Goal: Communication & Community: Answer question/provide support

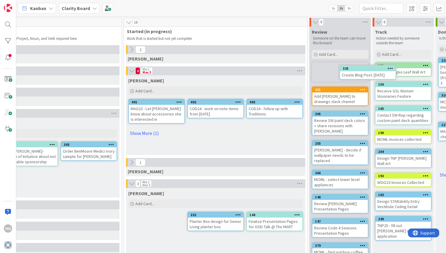
scroll to position [0, 400]
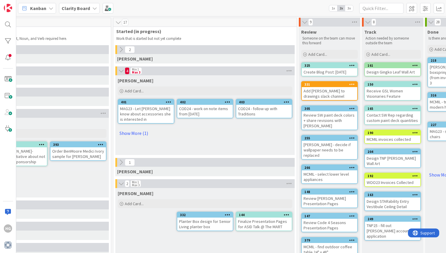
click at [352, 64] on icon at bounding box center [352, 65] width 6 height 4
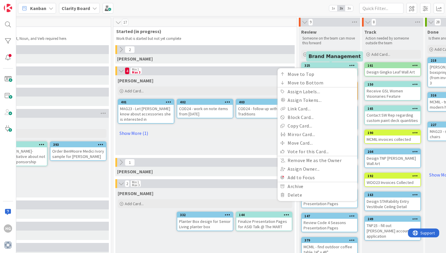
click at [323, 63] on div "325" at bounding box center [331, 65] width 53 height 4
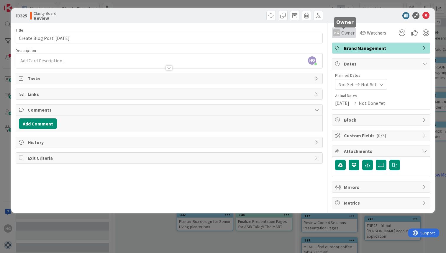
click at [346, 34] on span "Owner" at bounding box center [347, 32] width 13 height 7
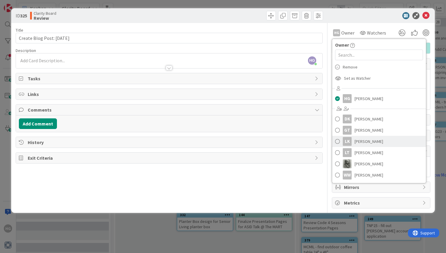
click at [339, 141] on span at bounding box center [337, 141] width 5 height 9
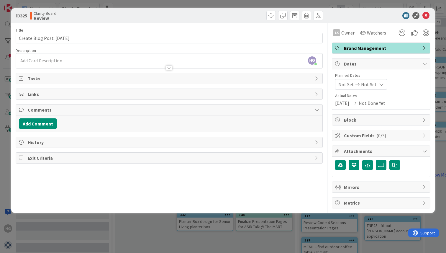
click at [124, 62] on div at bounding box center [169, 65] width 307 height 6
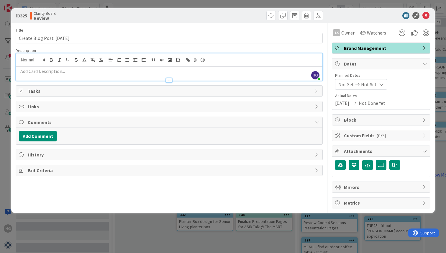
click at [122, 71] on p at bounding box center [169, 71] width 301 height 7
click at [51, 134] on button "Add Comment" at bounding box center [38, 136] width 38 height 11
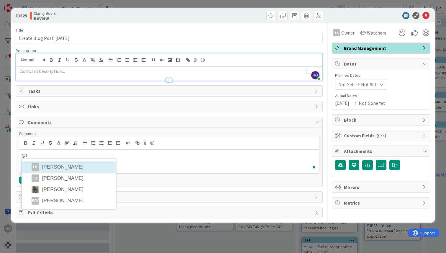
click at [62, 167] on li "LK Lisa Kahn" at bounding box center [69, 166] width 94 height 11
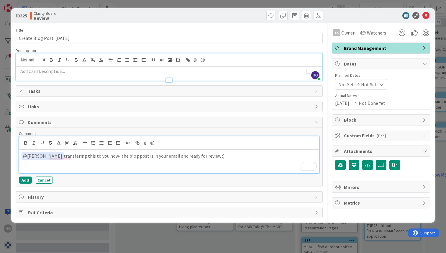
click at [58, 158] on p "﻿ @ Lisa Kahn ﻿ transfering this to you now- the blog post is in your email and…" at bounding box center [169, 156] width 295 height 8
click at [259, 163] on div "﻿ @ Lisa Kahn ﻿ transferring this to you now- the blog post is in your email an…" at bounding box center [169, 162] width 300 height 24
click at [26, 181] on button "Add" at bounding box center [25, 180] width 13 height 7
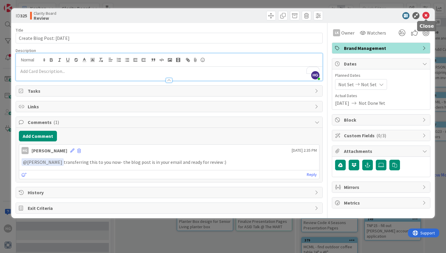
click at [429, 15] on icon at bounding box center [426, 15] width 7 height 7
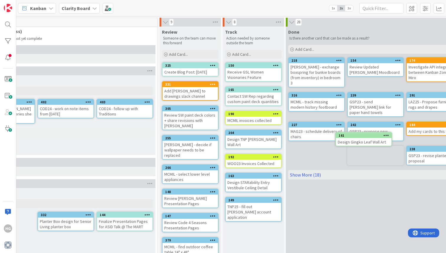
scroll to position [0, 547]
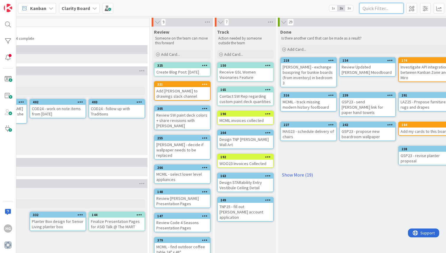
click at [381, 6] on input "text" at bounding box center [381, 8] width 44 height 11
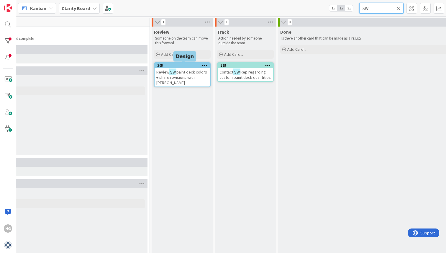
type input "SW"
click at [191, 67] on div "305" at bounding box center [183, 65] width 53 height 4
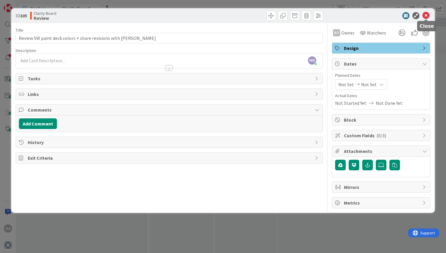
click at [425, 15] on icon at bounding box center [426, 15] width 7 height 7
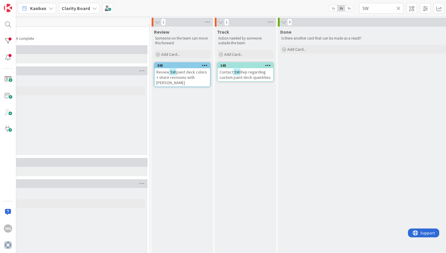
click at [399, 6] on icon at bounding box center [399, 8] width 4 height 5
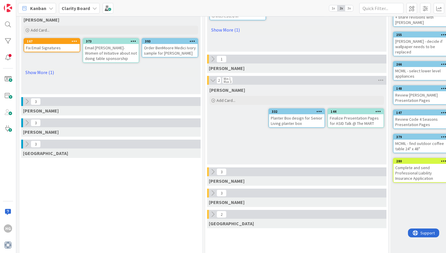
scroll to position [103, 306]
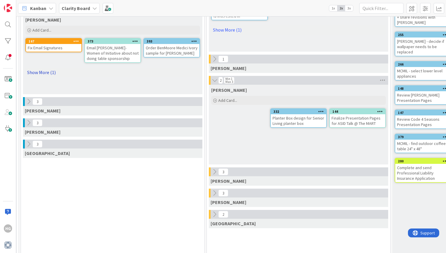
click at [50, 73] on link "Show More (1)" at bounding box center [112, 72] width 175 height 9
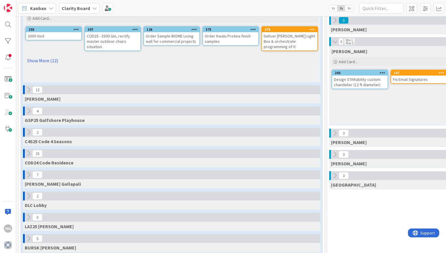
scroll to position [0, 0]
